Goal: Information Seeking & Learning: Learn about a topic

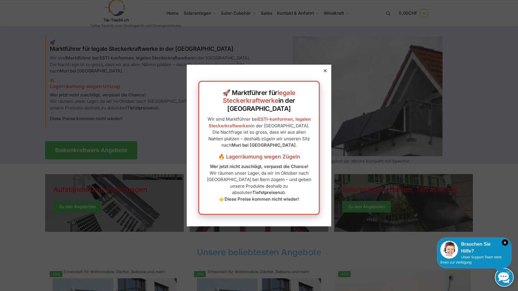
click at [324, 72] on icon at bounding box center [325, 70] width 3 height 3
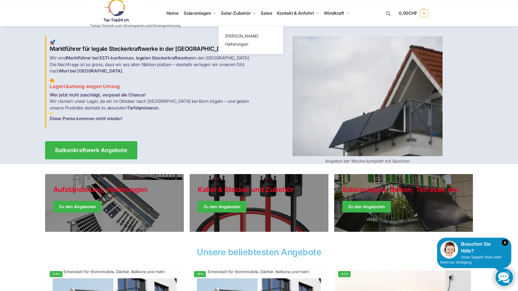
click at [233, 14] on span "Solar-Zubehör" at bounding box center [236, 12] width 30 height 5
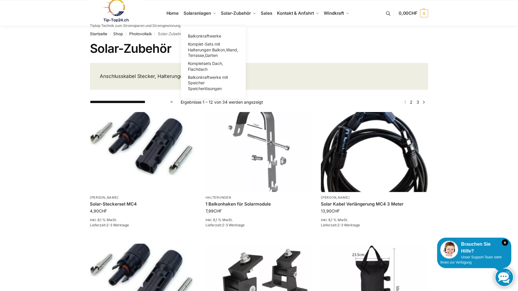
click at [215, 12] on link "Solaranlagen" at bounding box center [199, 13] width 37 height 26
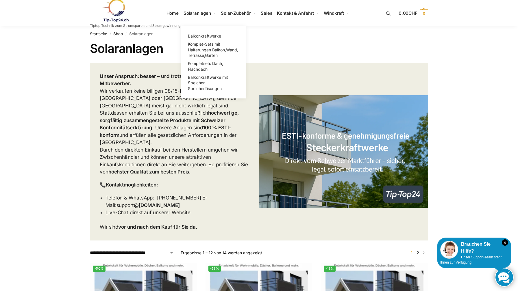
click at [208, 10] on link "Solaranlagen" at bounding box center [199, 13] width 37 height 26
click at [192, 89] on span "Balkonkraftwerke mit Speicher Speicherlösungen" at bounding box center [208, 83] width 40 height 16
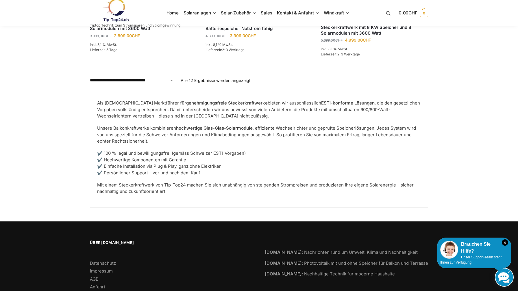
scroll to position [690, 0]
